Goal: Navigation & Orientation: Find specific page/section

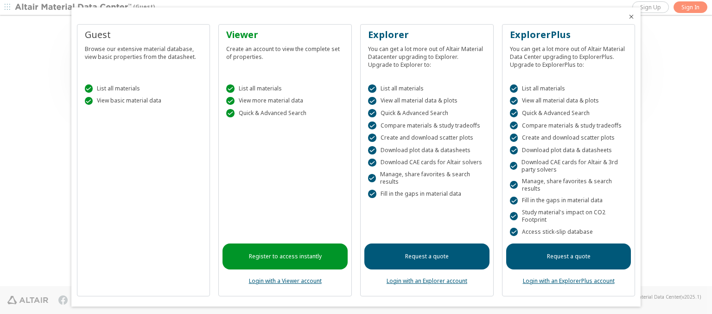
click at [628, 17] on icon "Close" at bounding box center [631, 16] width 7 height 7
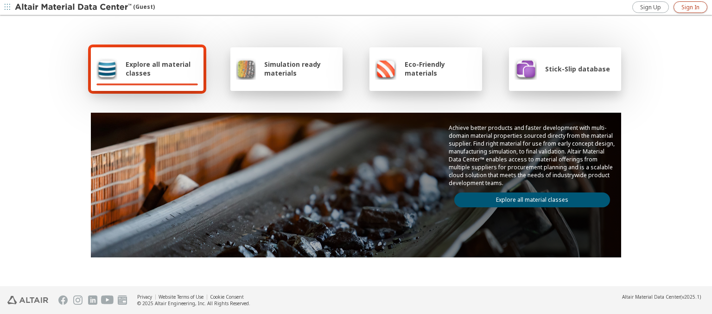
click at [691, 7] on span "Sign In" at bounding box center [691, 7] width 18 height 7
click at [74, 7] on img at bounding box center [74, 7] width 118 height 9
click at [158, 69] on span "Explore all material classes" at bounding box center [162, 69] width 72 height 18
click at [529, 198] on link "Explore all material classes" at bounding box center [533, 199] width 156 height 15
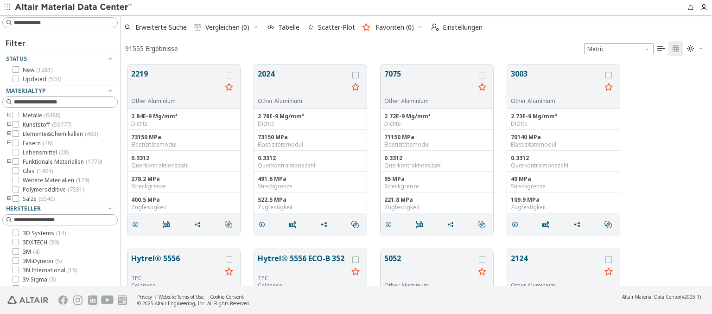
scroll to position [222, 584]
click at [74, 7] on img at bounding box center [74, 7] width 118 height 9
